Goal: Task Accomplishment & Management: Complete application form

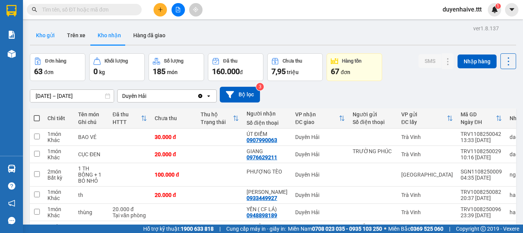
click at [45, 33] on button "Kho gửi" at bounding box center [45, 35] width 31 height 18
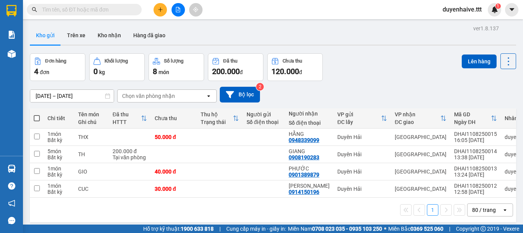
scroll to position [35, 0]
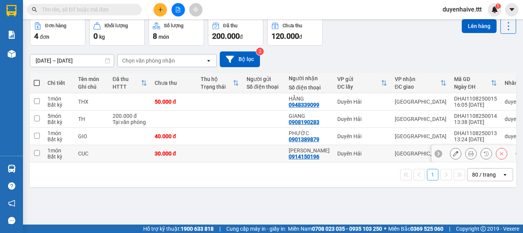
click at [36, 150] on input "checkbox" at bounding box center [37, 153] width 6 height 6
checkbox input "true"
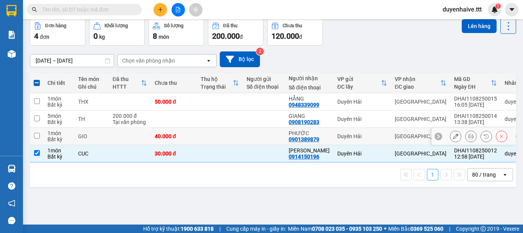
click at [38, 135] on input "checkbox" at bounding box center [37, 136] width 6 height 6
checkbox input "true"
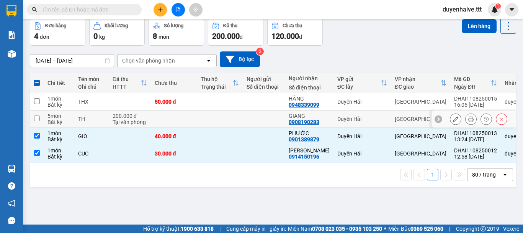
click at [39, 117] on input "checkbox" at bounding box center [37, 118] width 6 height 6
checkbox input "true"
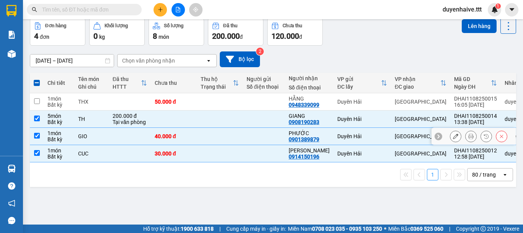
scroll to position [0, 0]
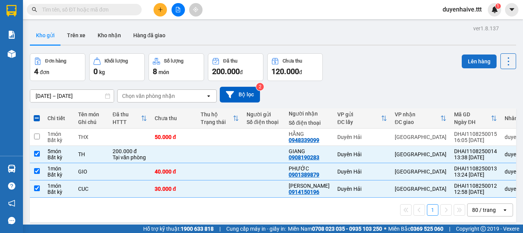
click at [470, 60] on button "Lên hàng" at bounding box center [479, 61] width 35 height 14
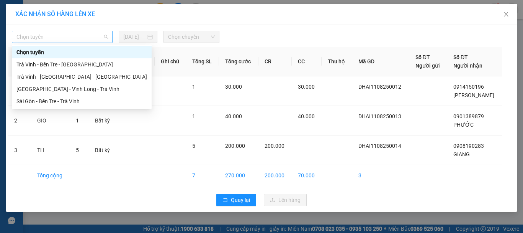
click at [46, 34] on span "Chọn tuyến" at bounding box center [62, 36] width 92 height 11
click at [45, 64] on div "Trà Vinh - Bến Tre - [GEOGRAPHIC_DATA]" at bounding box center [81, 64] width 131 height 8
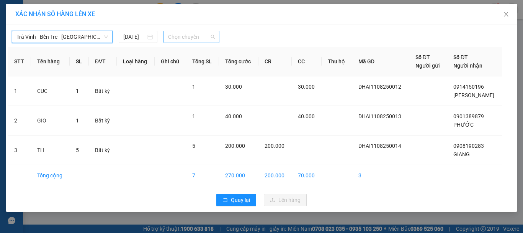
click at [185, 36] on span "Chọn chuyến" at bounding box center [191, 36] width 47 height 11
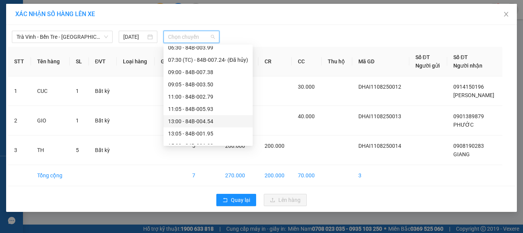
scroll to position [196, 0]
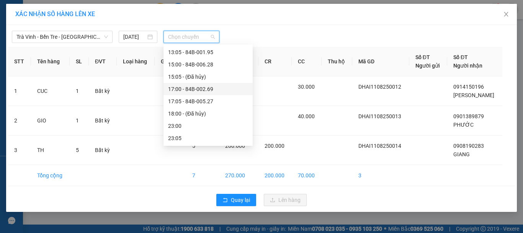
click at [193, 89] on div "17:00 - 84B-002.69" at bounding box center [208, 89] width 80 height 8
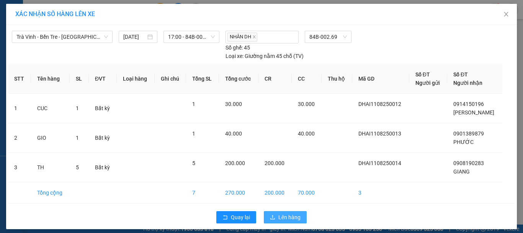
click at [283, 220] on span "Lên hàng" at bounding box center [290, 217] width 22 height 8
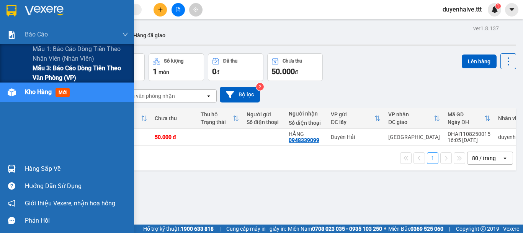
click at [44, 74] on span "Mẫu 3: Báo cáo dòng tiền theo văn phòng (VP)" at bounding box center [81, 72] width 96 height 19
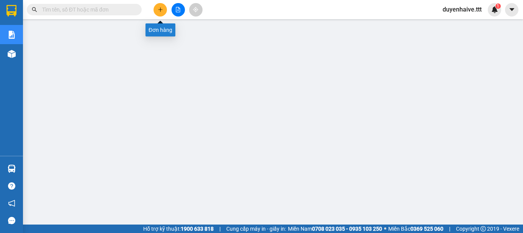
click at [160, 10] on icon "plus" at bounding box center [160, 9] width 5 height 5
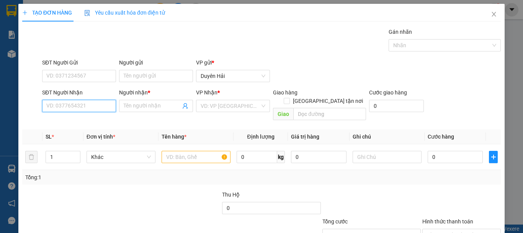
click at [64, 107] on input "SĐT Người Nhận" at bounding box center [79, 106] width 74 height 12
click at [82, 111] on input "7676" at bounding box center [79, 106] width 74 height 12
click at [87, 121] on div "0908447676 - NGHỊ" at bounding box center [78, 121] width 64 height 8
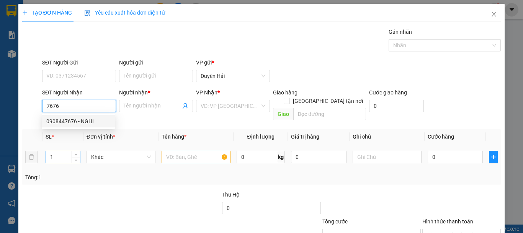
type input "0908447676"
type input "NGHỊ"
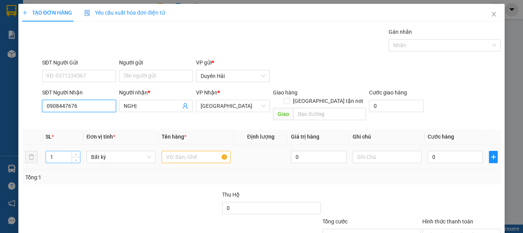
type input "0908447676"
click at [57, 151] on input "1" at bounding box center [63, 156] width 34 height 11
type input "2"
click at [206, 152] on input "text" at bounding box center [196, 157] width 69 height 12
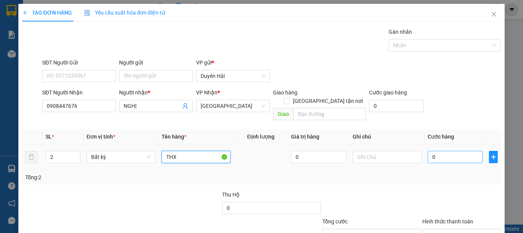
type input "THX"
click at [432, 151] on input "0" at bounding box center [455, 157] width 55 height 12
type input "1"
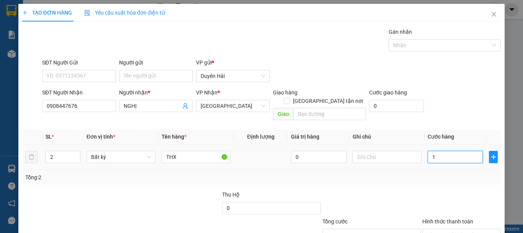
type input "10"
type input "100"
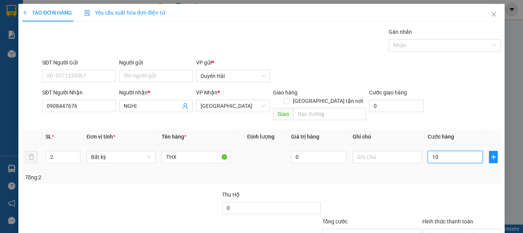
type input "100"
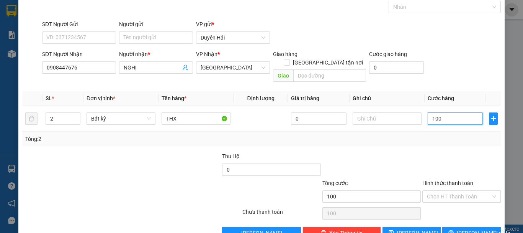
scroll to position [51, 0]
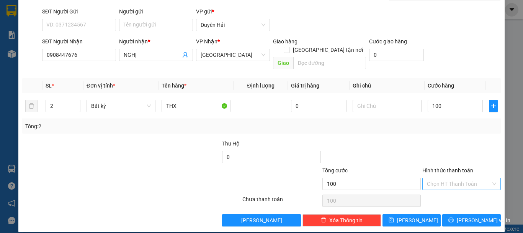
type input "100.000"
click at [436, 178] on input "Hình thức thanh toán" at bounding box center [459, 183] width 64 height 11
click at [435, 191] on div "Tại văn phòng" at bounding box center [457, 190] width 69 height 8
type input "0"
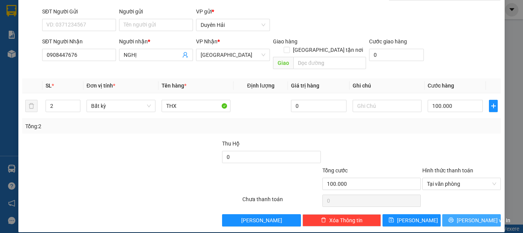
click at [450, 214] on button "[PERSON_NAME] và In" at bounding box center [471, 220] width 59 height 12
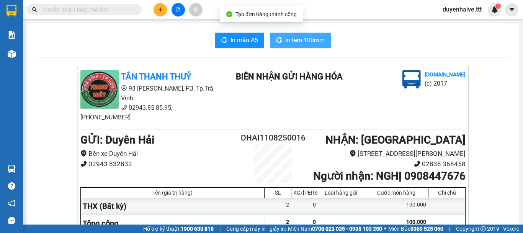
click at [281, 42] on button "In tem 100mm" at bounding box center [300, 40] width 61 height 15
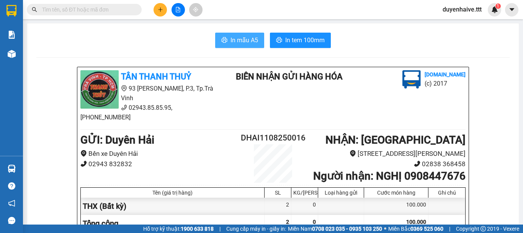
click at [231, 39] on span "In mẫu A5" at bounding box center [245, 40] width 28 height 10
click at [237, 42] on span "In mẫu A5" at bounding box center [245, 40] width 28 height 10
drag, startPoint x: 113, startPoint y: 12, endPoint x: 108, endPoint y: 3, distance: 9.8
click at [111, 7] on input "text" at bounding box center [87, 9] width 90 height 8
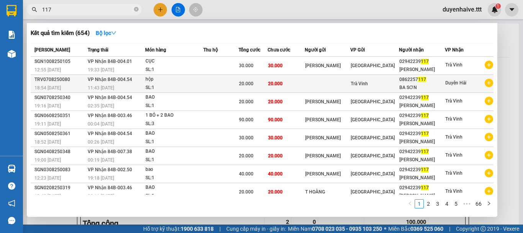
type input "117"
click at [453, 81] on span "Duyên Hải" at bounding box center [456, 82] width 21 height 5
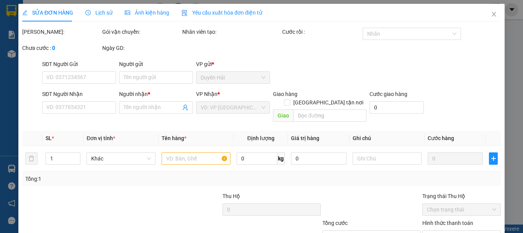
type input "0862257117"
type input "BA SƠN"
type input "20.000"
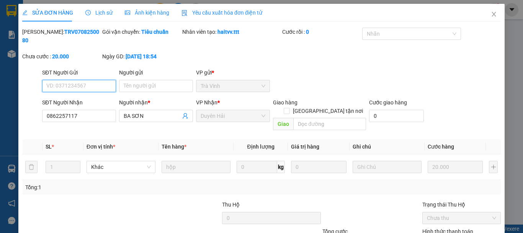
scroll to position [49, 0]
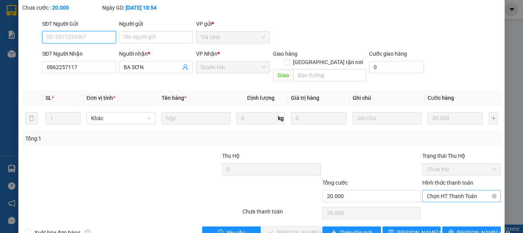
click at [433, 190] on span "Chọn HT Thanh Toán" at bounding box center [461, 195] width 69 height 11
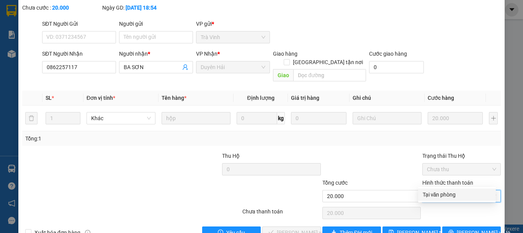
click at [437, 197] on div "Tại văn phòng" at bounding box center [457, 194] width 69 height 8
type input "0"
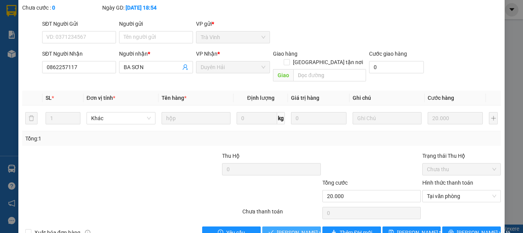
click at [302, 228] on span "[PERSON_NAME] và Giao hàng" at bounding box center [314, 232] width 74 height 8
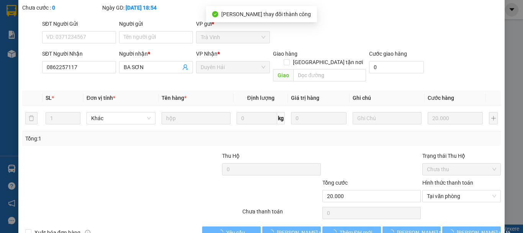
scroll to position [0, 0]
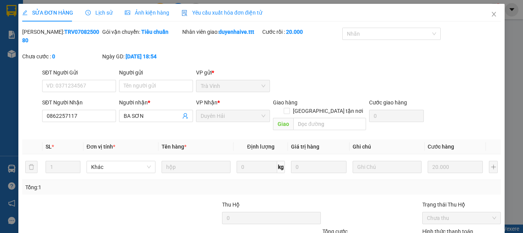
drag, startPoint x: 471, startPoint y: 87, endPoint x: 486, endPoint y: 95, distance: 16.8
click at [475, 89] on form "SĐT Người Gửi VD: 0371234567 Người gửi Tên người gửi VP gửi * Trà [PERSON_NAME]…" at bounding box center [261, 100] width 479 height 65
click at [487, 98] on div "SĐT Người Nhận 0862257117 Người nhận * BA SƠN VP Nhận * Duyên Hải Giao hàng [GE…" at bounding box center [272, 115] width 462 height 35
click at [483, 100] on div "SĐT Người Nhận 0862257117 Người nhận * BA SƠN VP Nhận * Duyên Hải Giao hàng [GE…" at bounding box center [272, 115] width 462 height 35
click at [15, 118] on div "SỬA ĐƠN HÀNG Lịch sử Ảnh kiện hàng Yêu cầu xuất hóa đơn điện tử Total Paid Fee …" at bounding box center [261, 116] width 523 height 233
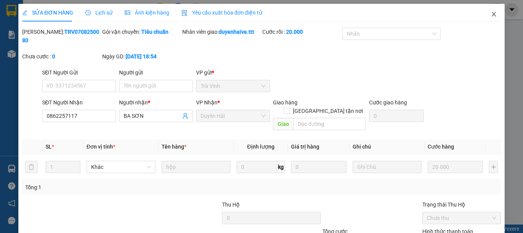
click at [492, 15] on icon "close" at bounding box center [494, 14] width 4 height 5
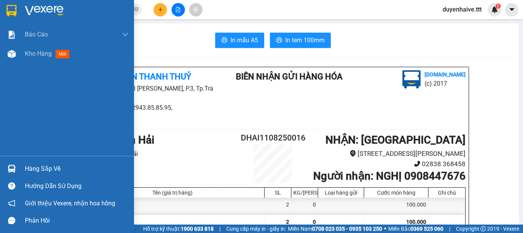
click at [34, 169] on div "Hàng sắp về" at bounding box center [76, 168] width 103 height 11
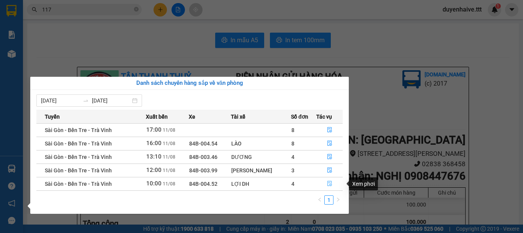
click at [328, 182] on icon "file-done" at bounding box center [330, 183] width 5 height 5
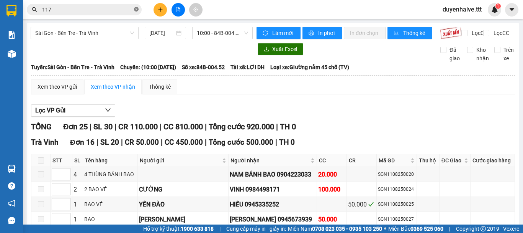
click at [138, 8] on icon "close-circle" at bounding box center [136, 9] width 5 height 5
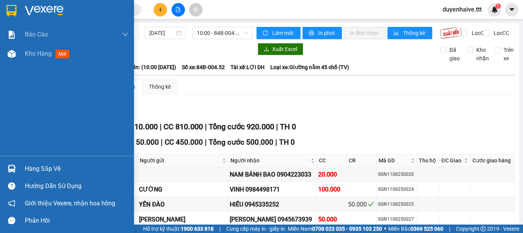
click at [39, 170] on div "Hàng sắp về" at bounding box center [76, 168] width 103 height 11
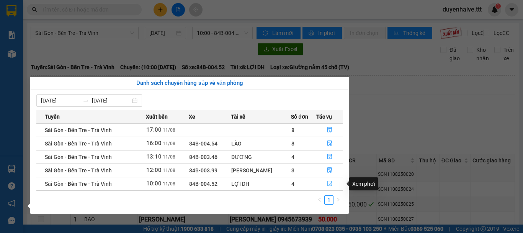
click at [328, 184] on icon "file-done" at bounding box center [329, 182] width 5 height 5
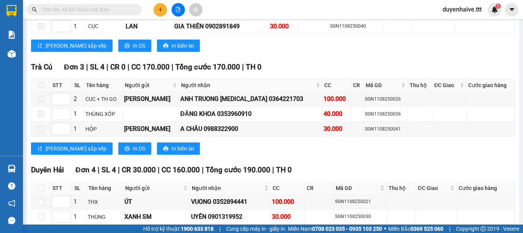
scroll to position [536, 0]
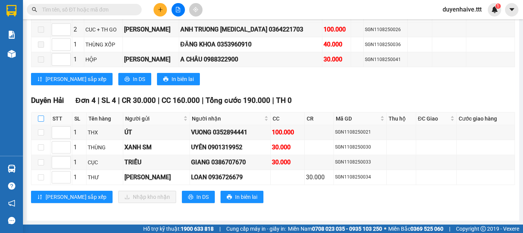
click at [39, 119] on input "checkbox" at bounding box center [41, 118] width 6 height 6
checkbox input "true"
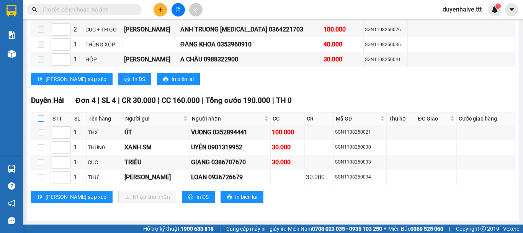
checkbox input "true"
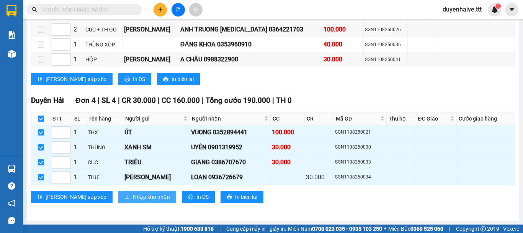
click at [133, 193] on span "Nhập kho nhận" at bounding box center [151, 196] width 37 height 8
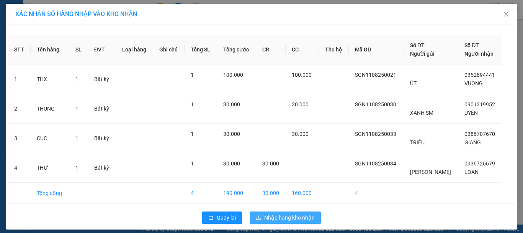
click at [288, 217] on span "Nhập hàng kho nhận" at bounding box center [289, 217] width 51 height 8
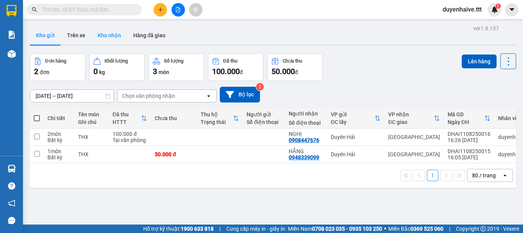
click at [105, 36] on button "Kho nhận" at bounding box center [110, 35] width 36 height 18
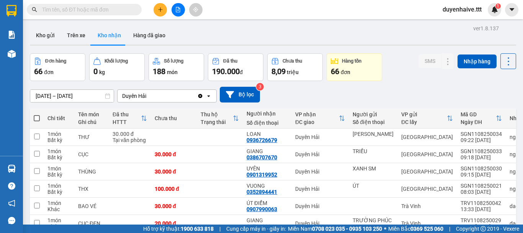
click at [118, 11] on input "text" at bounding box center [87, 9] width 90 height 8
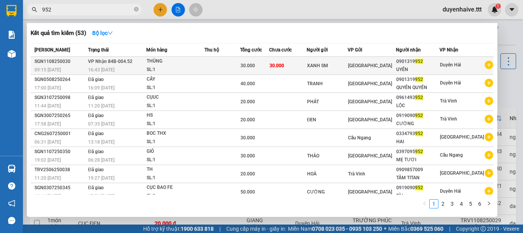
type input "952"
click at [416, 66] on div "UYÊN" at bounding box center [418, 70] width 43 height 8
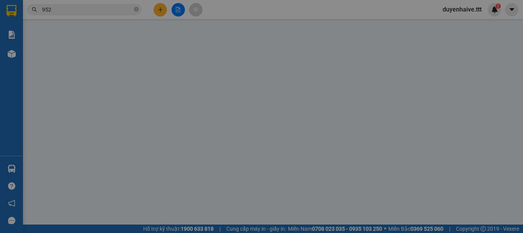
type input "XANH SM"
type input "0901319952"
type input "UYÊN"
type input "30.000"
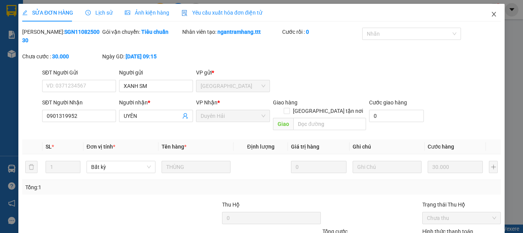
click at [491, 15] on icon "close" at bounding box center [494, 14] width 6 height 6
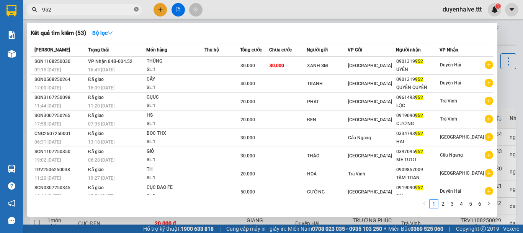
click at [136, 10] on icon "close-circle" at bounding box center [136, 9] width 5 height 5
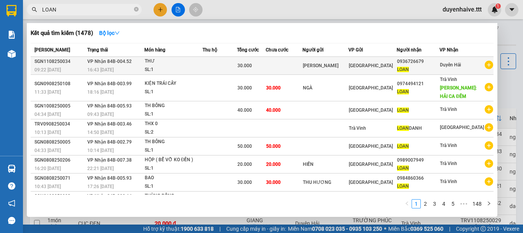
type input "LOAN"
click at [180, 69] on div "SL: 1" at bounding box center [173, 70] width 57 height 8
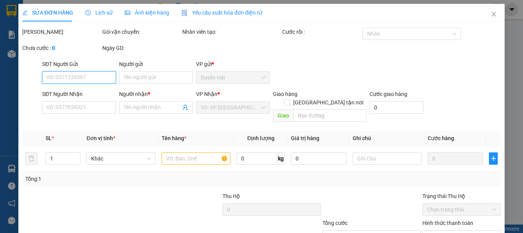
type input "[PERSON_NAME]"
type input "0936726679"
type input "LOAN"
type input "30.000"
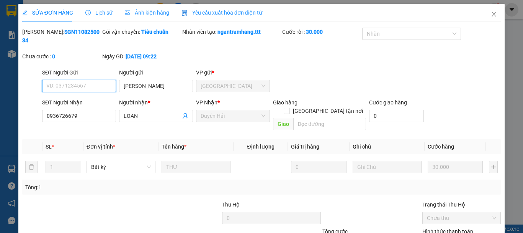
scroll to position [52, 0]
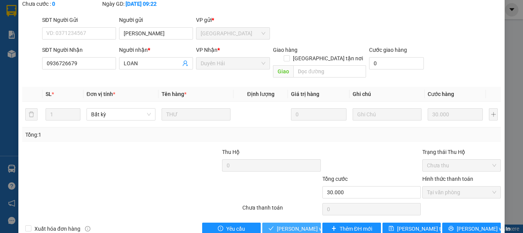
click at [295, 224] on span "[PERSON_NAME] và Giao hàng" at bounding box center [314, 228] width 74 height 8
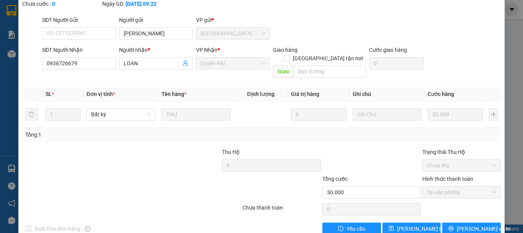
scroll to position [0, 0]
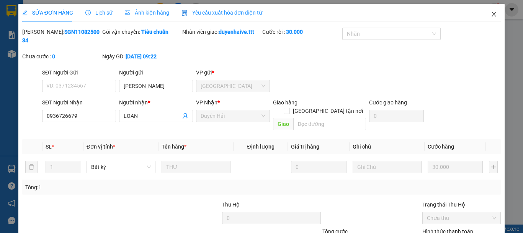
click at [491, 15] on icon "close" at bounding box center [494, 14] width 6 height 6
click at [487, 12] on span "duyenhaive.ttt" at bounding box center [462, 10] width 51 height 10
click at [489, 13] on div "1" at bounding box center [494, 9] width 13 height 13
click at [488, 16] on body "Kết quả tìm kiếm ( 1478 ) Bộ lọc Mã ĐH Trạng thái Món hàng Thu hộ Tổng cước Chư…" at bounding box center [261, 116] width 523 height 233
click at [523, 0] on div at bounding box center [523, 0] width 0 height 0
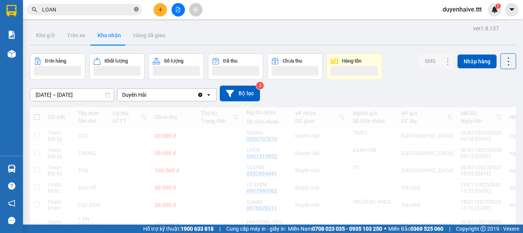
click at [136, 9] on icon "close-circle" at bounding box center [136, 9] width 5 height 5
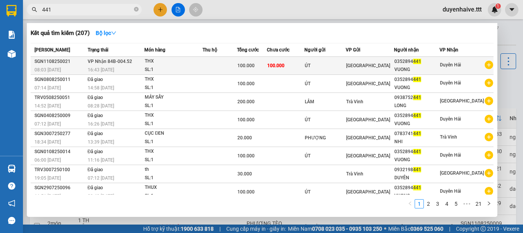
type input "441"
click at [202, 59] on div "THX" at bounding box center [173, 61] width 57 height 8
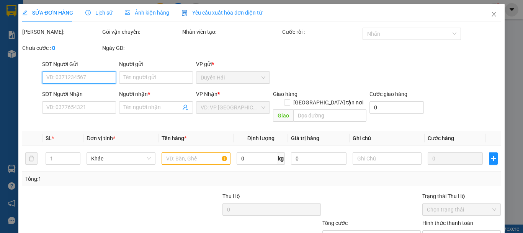
type input "ÚT"
type input "0352894441"
type input "VUONG"
type input "100.000"
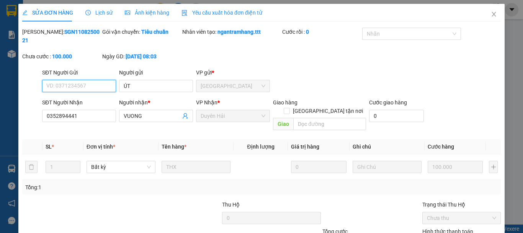
scroll to position [52, 0]
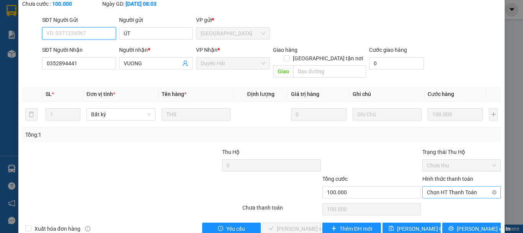
click at [432, 186] on span "Chọn HT Thanh Toán" at bounding box center [461, 191] width 69 height 11
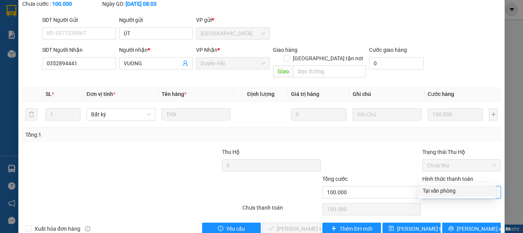
click at [425, 188] on div "Tại văn phòng" at bounding box center [457, 190] width 69 height 8
type input "0"
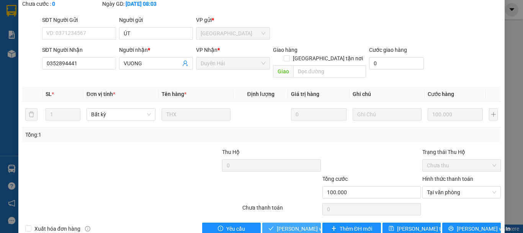
click at [294, 224] on span "[PERSON_NAME] và Giao hàng" at bounding box center [314, 228] width 74 height 8
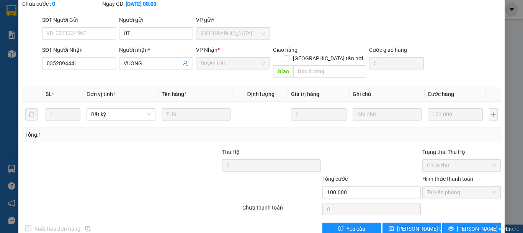
scroll to position [14, 0]
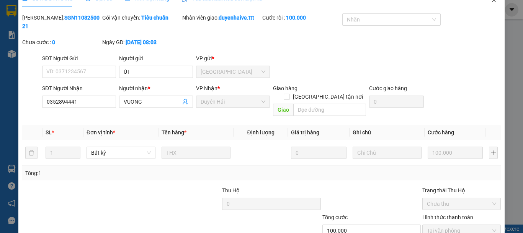
click at [492, 1] on icon "close" at bounding box center [494, 0] width 4 height 5
click at [488, 2] on div "Kết quả tìm kiếm ( 207 ) Bộ lọc Mã ĐH Trạng thái Món hàng Thu hộ Tổng cước Chưa…" at bounding box center [261, 9] width 523 height 19
click at [489, 0] on div "Kết quả tìm kiếm ( 207 ) Bộ lọc Mã ĐH Trạng thái Món hàng Thu hộ Tổng cước Chưa…" at bounding box center [261, 9] width 523 height 19
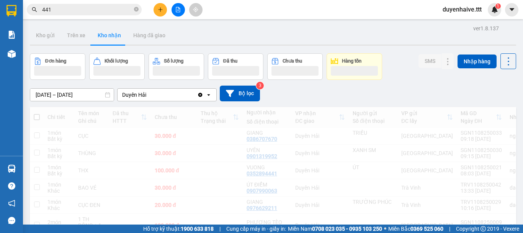
click at [489, 0] on div "Kết quả tìm kiếm ( 207 ) Bộ lọc Mã ĐH Trạng thái Món hàng Thu hộ Tổng cước Chưa…" at bounding box center [261, 9] width 523 height 19
click at [489, 1] on div "Kết quả tìm kiếm ( 207 ) Bộ lọc Mã ĐH Trạng thái Món hàng Thu hộ Tổng cước Chưa…" at bounding box center [261, 9] width 523 height 19
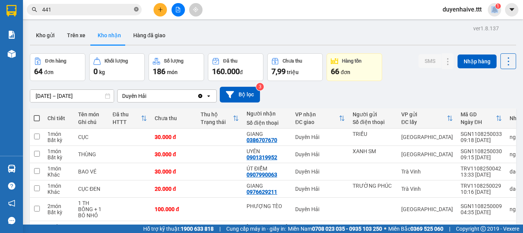
click at [137, 9] on icon "close-circle" at bounding box center [136, 9] width 5 height 5
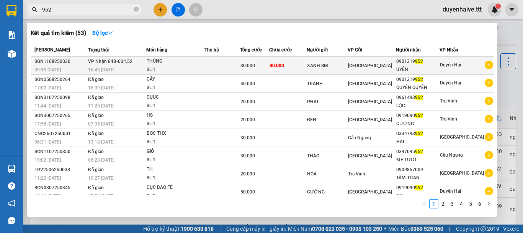
type input "952"
click at [193, 67] on div "SL: 1" at bounding box center [175, 70] width 57 height 8
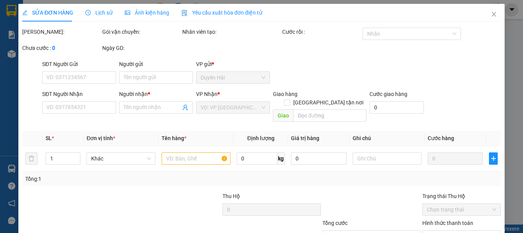
type input "XANH SM"
type input "0901319952"
type input "UYÊN"
type input "30.000"
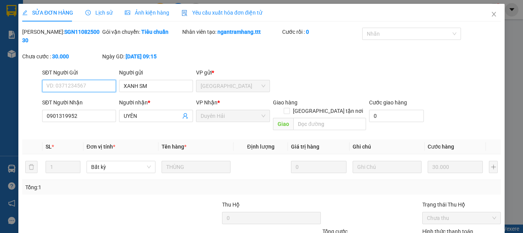
scroll to position [52, 0]
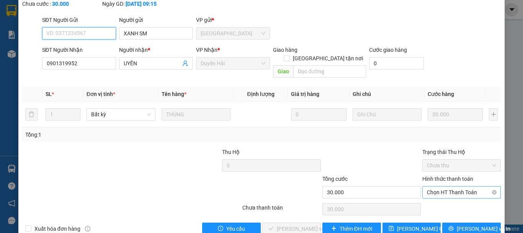
click at [440, 186] on span "Chọn HT Thanh Toán" at bounding box center [461, 191] width 69 height 11
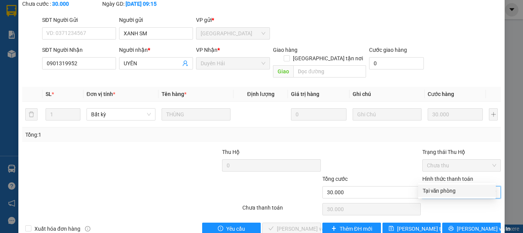
click at [435, 188] on div "Tại văn phòng" at bounding box center [457, 190] width 69 height 8
type input "0"
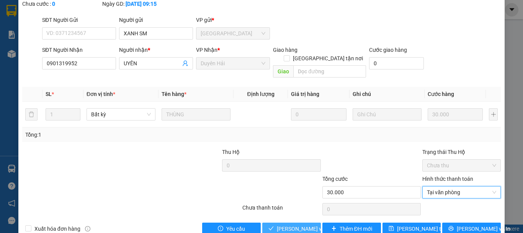
click at [300, 224] on span "[PERSON_NAME] và Giao hàng" at bounding box center [314, 228] width 74 height 8
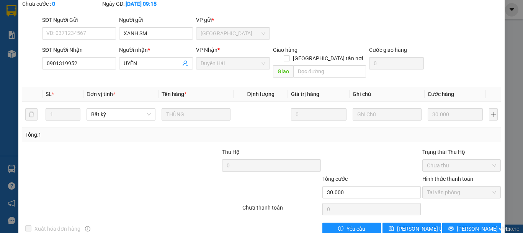
scroll to position [0, 0]
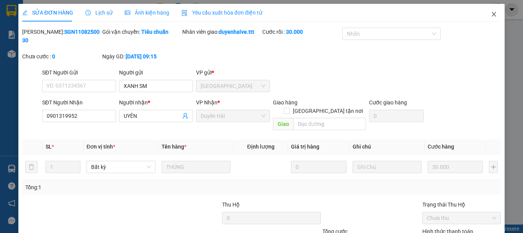
click at [491, 15] on icon "close" at bounding box center [494, 14] width 6 height 6
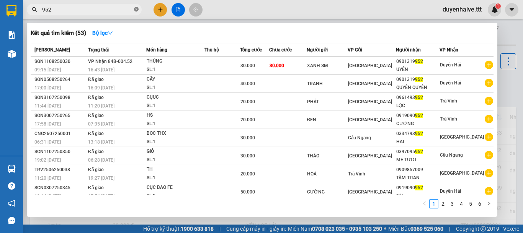
click at [136, 10] on icon "close-circle" at bounding box center [136, 9] width 5 height 5
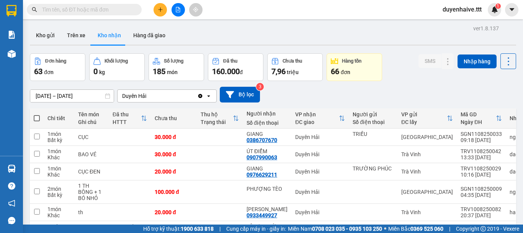
click at [126, 9] on input "text" at bounding box center [87, 9] width 90 height 8
type input "6"
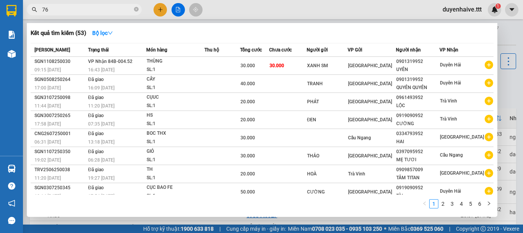
type input "769"
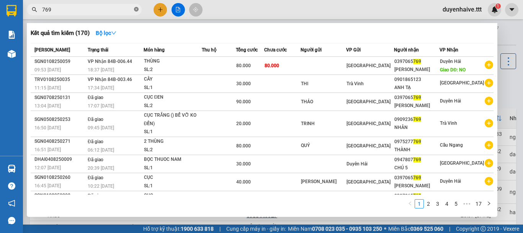
click at [136, 10] on icon "close-circle" at bounding box center [136, 9] width 5 height 5
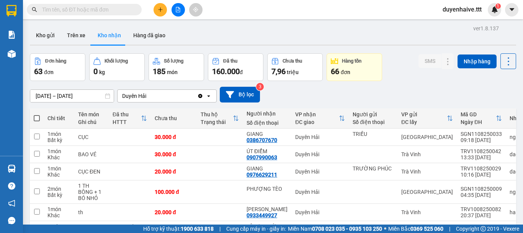
click at [129, 9] on input "text" at bounding box center [87, 9] width 90 height 8
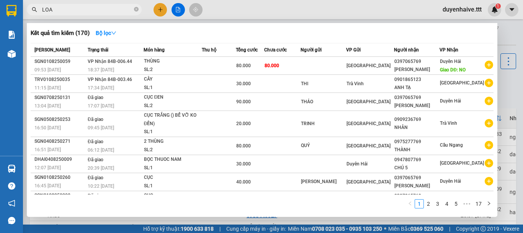
type input "LOAN"
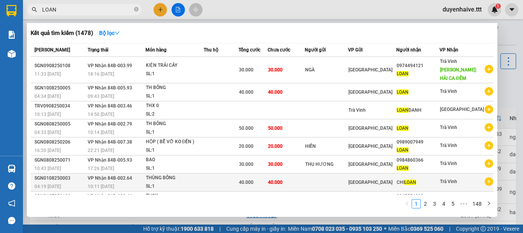
scroll to position [68, 0]
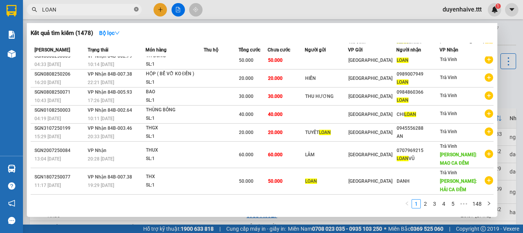
click at [137, 10] on icon "close-circle" at bounding box center [136, 9] width 5 height 5
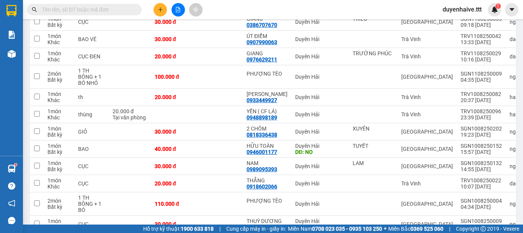
scroll to position [0, 0]
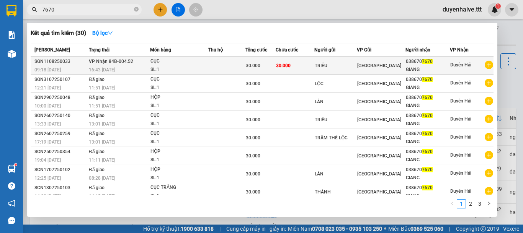
type input "7670"
click at [377, 70] on td "[GEOGRAPHIC_DATA]" at bounding box center [381, 66] width 49 height 18
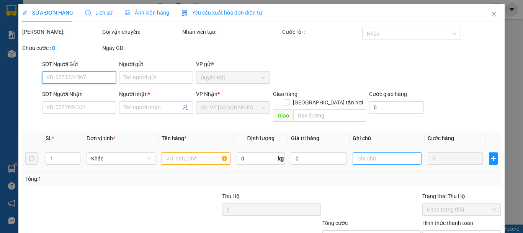
type input "TRIỀU"
type input "0386707670"
type input "GIANG"
type input "30.000"
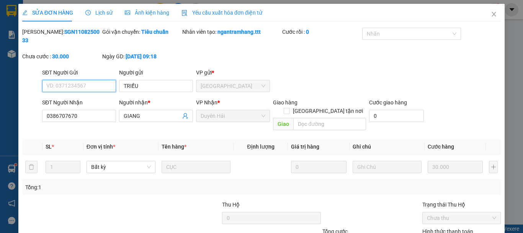
scroll to position [52, 0]
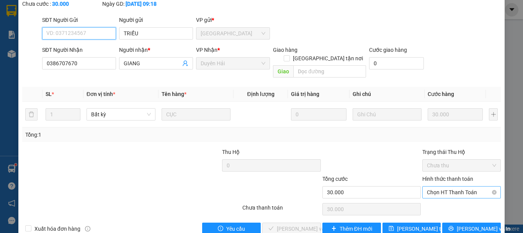
click at [447, 186] on span "Chọn HT Thanh Toán" at bounding box center [461, 191] width 69 height 11
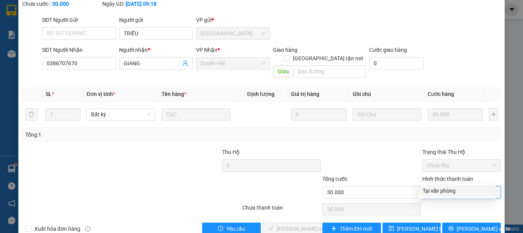
click at [445, 191] on div "Tại văn phòng" at bounding box center [457, 190] width 69 height 8
type input "0"
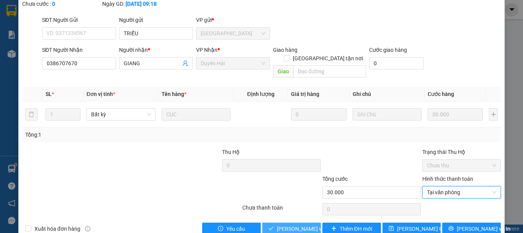
click at [289, 222] on button "[PERSON_NAME] và Giao hàng" at bounding box center [291, 228] width 59 height 12
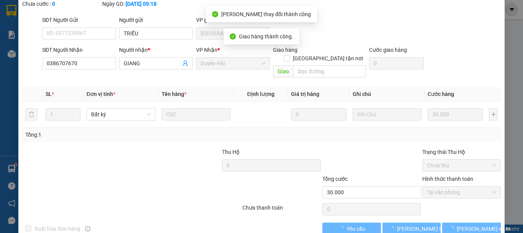
scroll to position [0, 0]
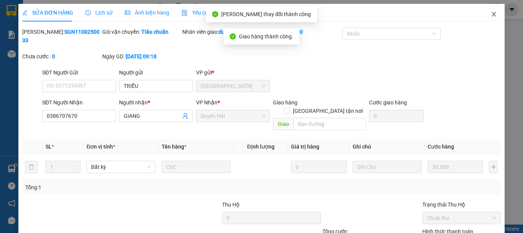
click at [492, 15] on icon "close" at bounding box center [494, 14] width 4 height 5
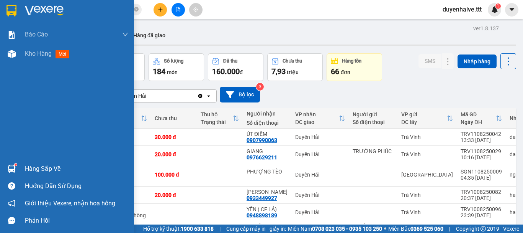
click at [52, 169] on div "Hàng sắp về" at bounding box center [76, 168] width 103 height 11
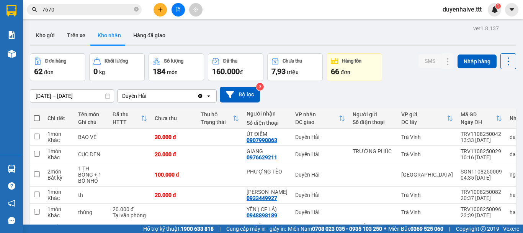
click at [307, 83] on section "Kết quả tìm kiếm ( 30 ) Bộ lọc Mã ĐH Trạng thái Món hàng Thu hộ Tổng cước Chưa …" at bounding box center [261, 116] width 523 height 233
click at [41, 30] on button "Kho gửi" at bounding box center [45, 35] width 31 height 18
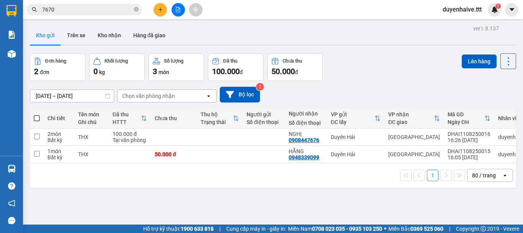
click at [73, 9] on input "7670" at bounding box center [87, 9] width 90 height 8
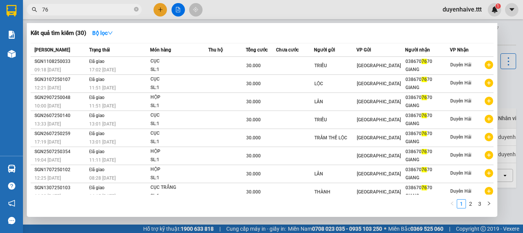
type input "7"
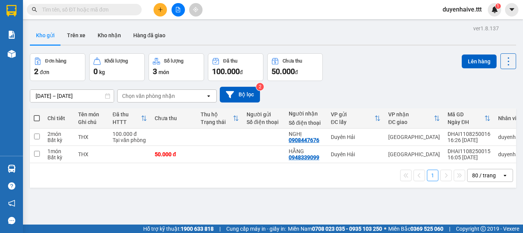
click at [108, 45] on div at bounding box center [273, 44] width 487 height 1
click at [108, 38] on button "Kho nhận" at bounding box center [110, 35] width 36 height 18
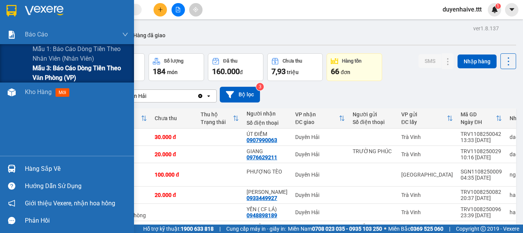
click at [62, 72] on span "Mẫu 3: Báo cáo dòng tiền theo văn phòng (VP)" at bounding box center [81, 72] width 96 height 19
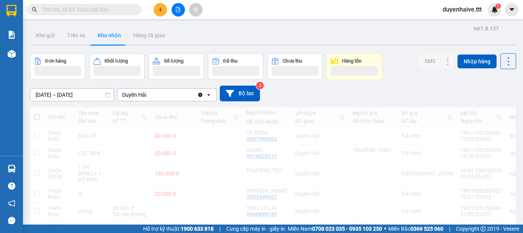
scroll to position [38, 0]
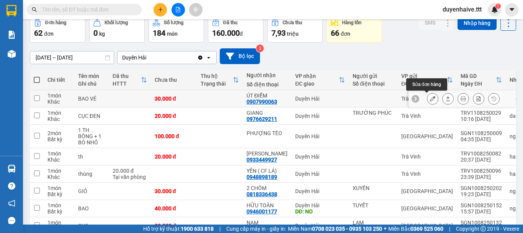
click at [428, 97] on button at bounding box center [433, 98] width 11 height 13
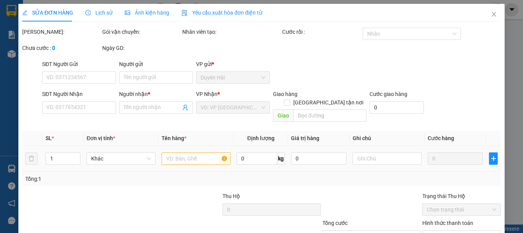
type input "0907990063"
type input "ÚT ĐIỂM"
type input "30.000"
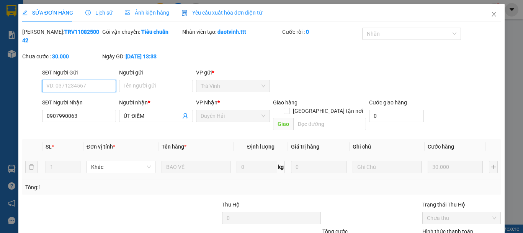
scroll to position [52, 0]
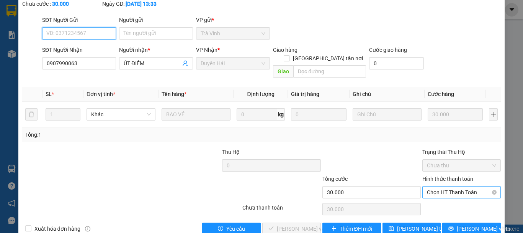
click at [442, 186] on span "Chọn HT Thanh Toán" at bounding box center [461, 191] width 69 height 11
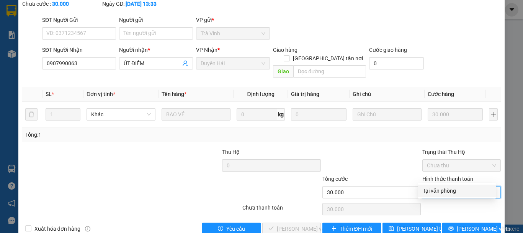
click at [443, 192] on div "Tại văn phòng" at bounding box center [457, 190] width 69 height 8
type input "0"
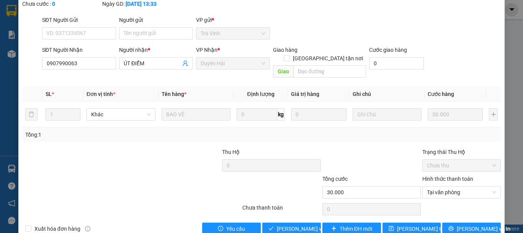
click at [290, 202] on div "Total Paid Fee 0 Total UnPaid Fee 30.000 Cash Collection Total Fee Mã ĐH: TRV11…" at bounding box center [261, 104] width 479 height 259
click at [288, 224] on span "[PERSON_NAME] và Giao hàng" at bounding box center [314, 228] width 74 height 8
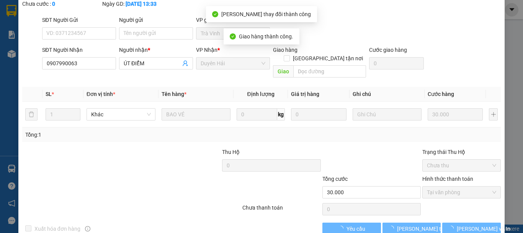
scroll to position [0, 0]
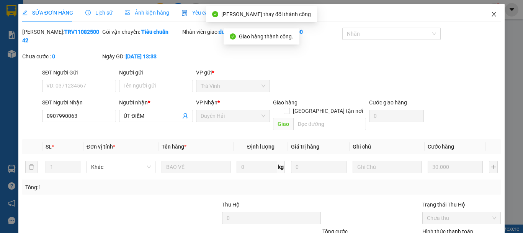
click at [491, 12] on icon "close" at bounding box center [494, 14] width 6 height 6
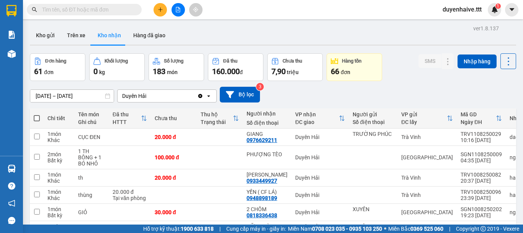
click at [69, 10] on input "text" at bounding box center [87, 9] width 90 height 8
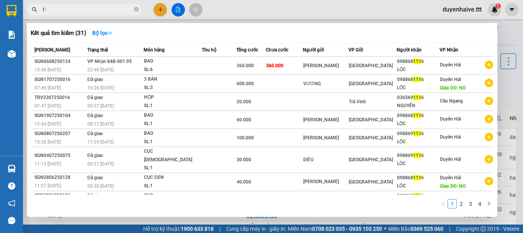
type input "1"
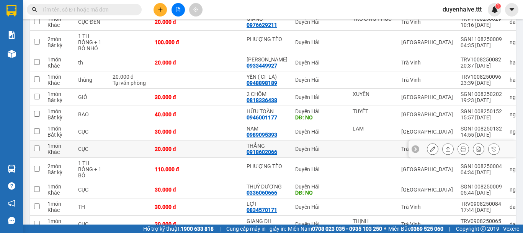
scroll to position [268, 0]
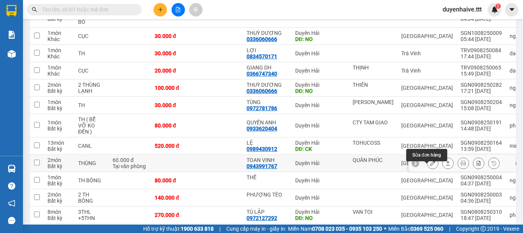
click at [430, 165] on icon at bounding box center [432, 162] width 5 height 5
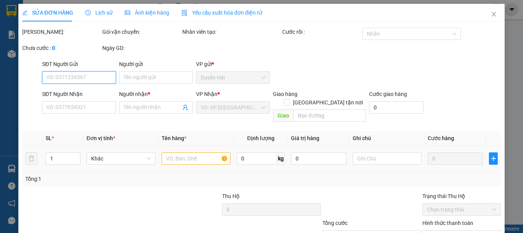
type input "QUÂN PHÚC"
type input "0943991767"
type input "TOAN VINH"
type input "60.000"
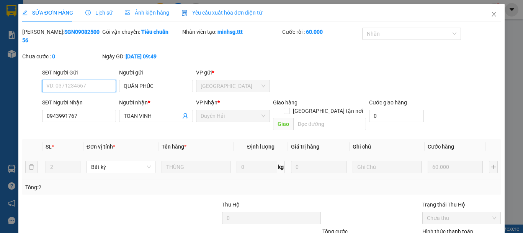
scroll to position [52, 0]
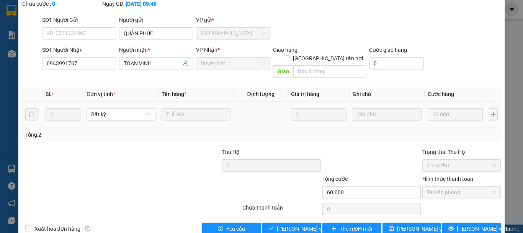
click at [293, 220] on div "SỬA ĐƠN HÀNG Lịch sử Ảnh kiện hàng Yêu cầu xuất hóa đơn điện tử Total Paid Fee …" at bounding box center [261, 95] width 487 height 289
click at [295, 222] on button "[PERSON_NAME] và Giao hàng" at bounding box center [291, 228] width 59 height 12
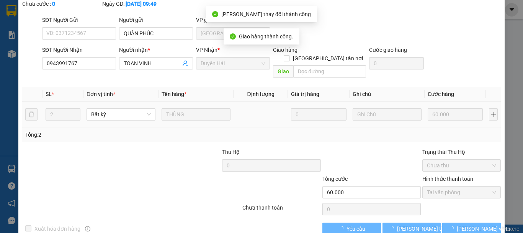
scroll to position [0, 0]
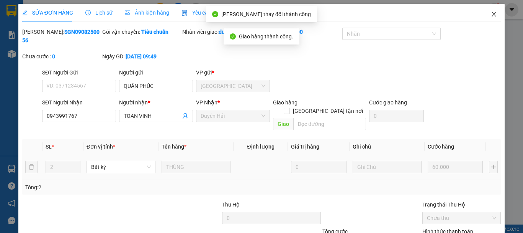
drag, startPoint x: 487, startPoint y: 13, endPoint x: 112, endPoint y: 1, distance: 375.2
click at [492, 13] on icon "close" at bounding box center [494, 14] width 4 height 5
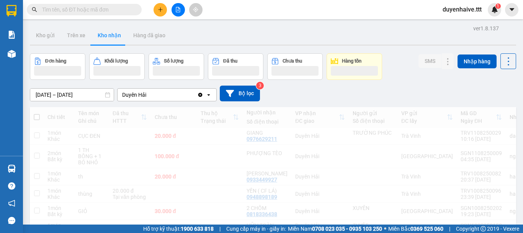
click at [85, 10] on input "text" at bounding box center [87, 9] width 90 height 8
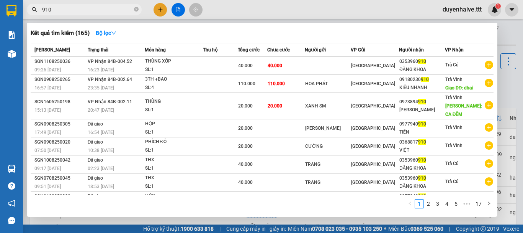
click at [43, 10] on input "910" at bounding box center [87, 9] width 90 height 8
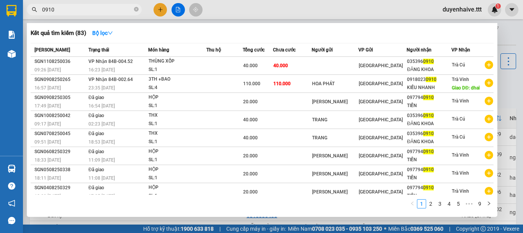
click at [72, 10] on input "0910" at bounding box center [87, 9] width 90 height 8
type input "0"
type input "0918"
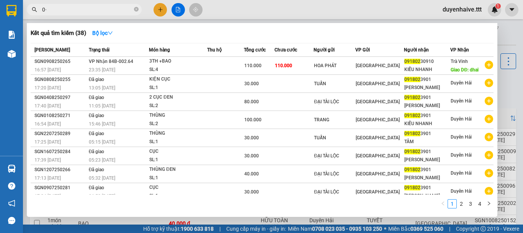
type input "0"
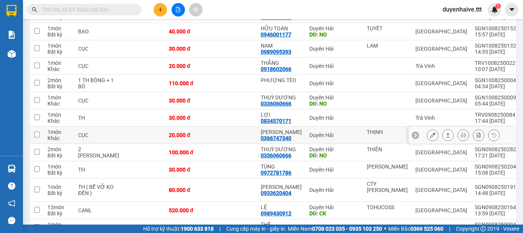
scroll to position [306, 0]
